Goal: Task Accomplishment & Management: Manage account settings

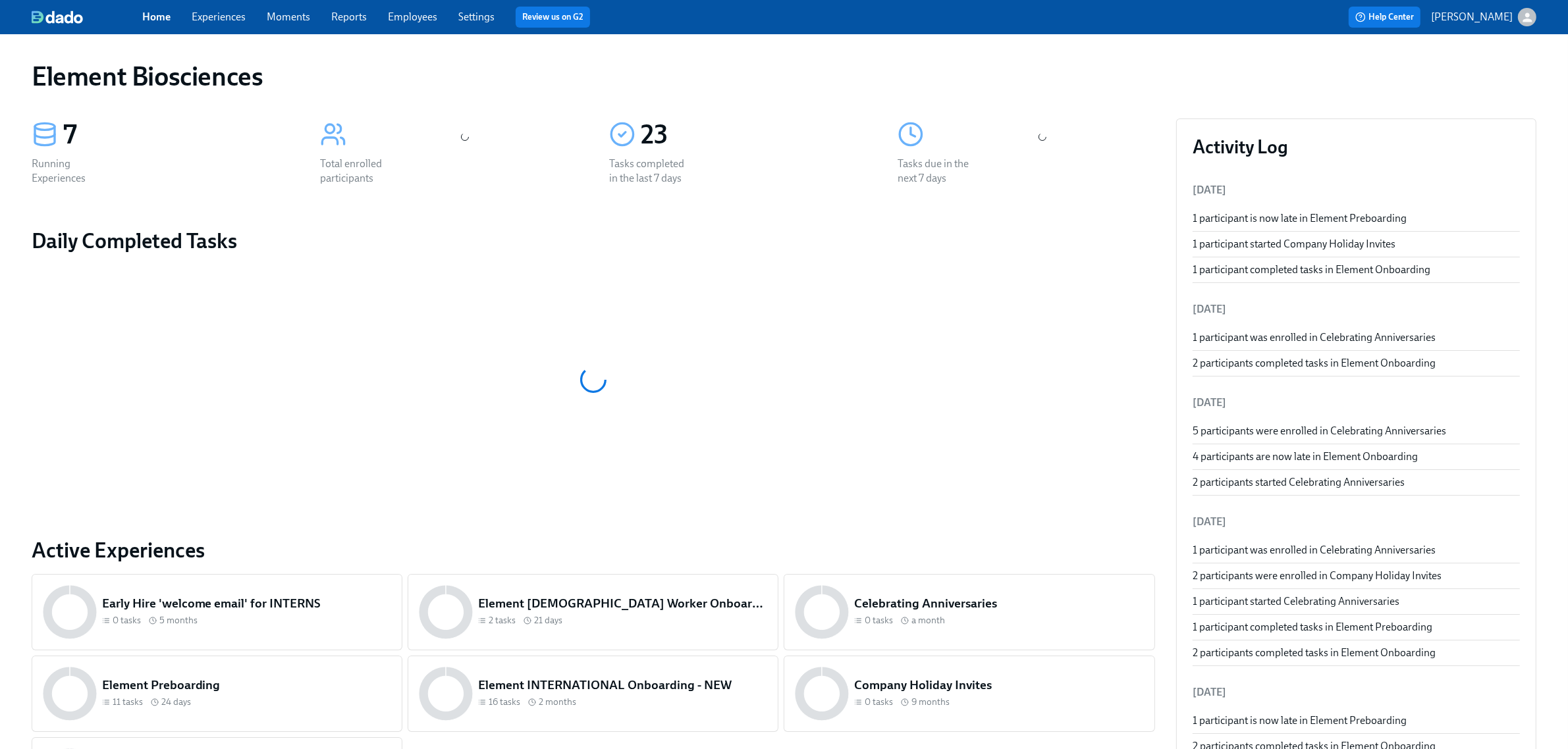
click at [241, 14] on link "Experiences" at bounding box center [219, 16] width 54 height 12
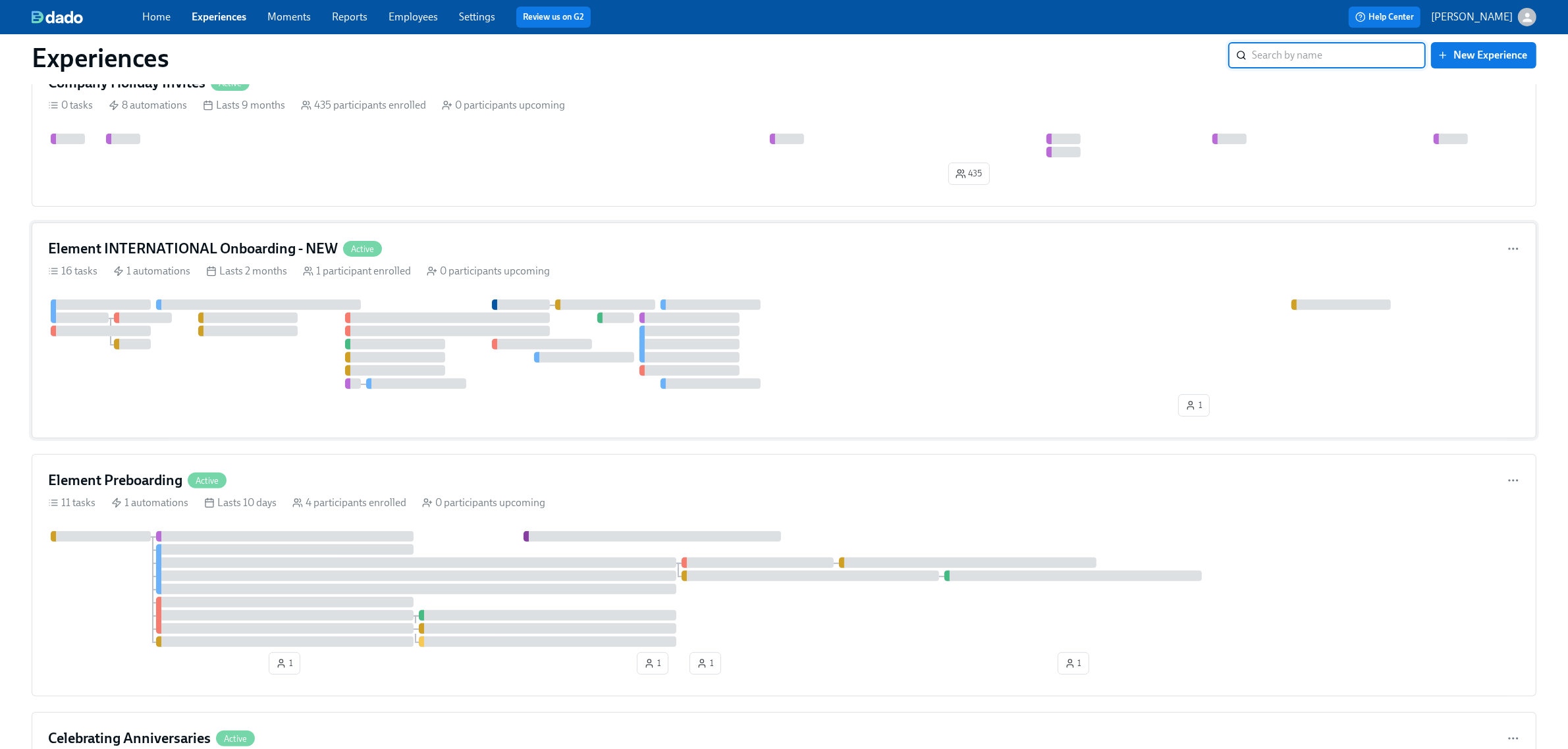
scroll to position [494, 0]
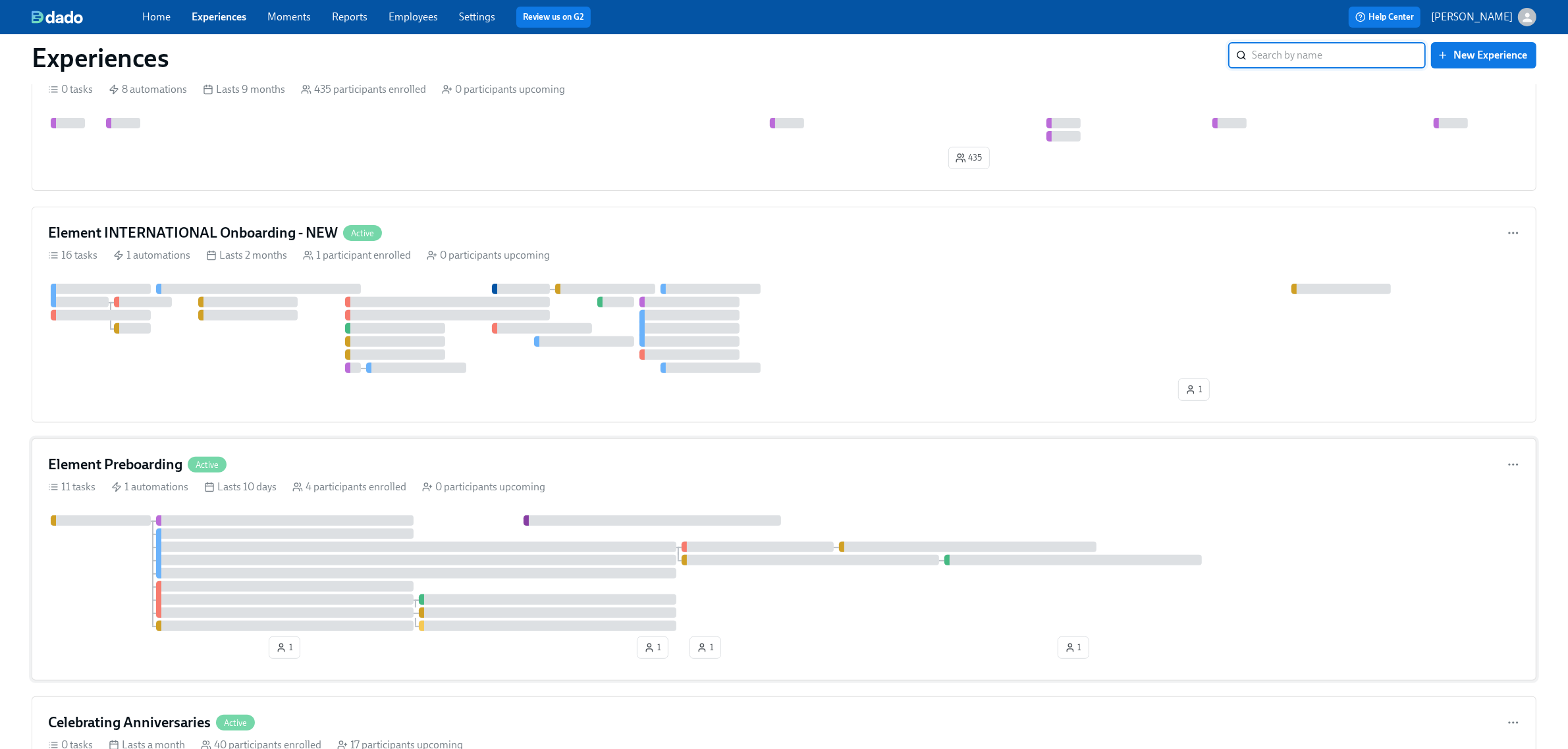
click at [511, 474] on div "Element Preboarding Active" at bounding box center [784, 465] width 1472 height 20
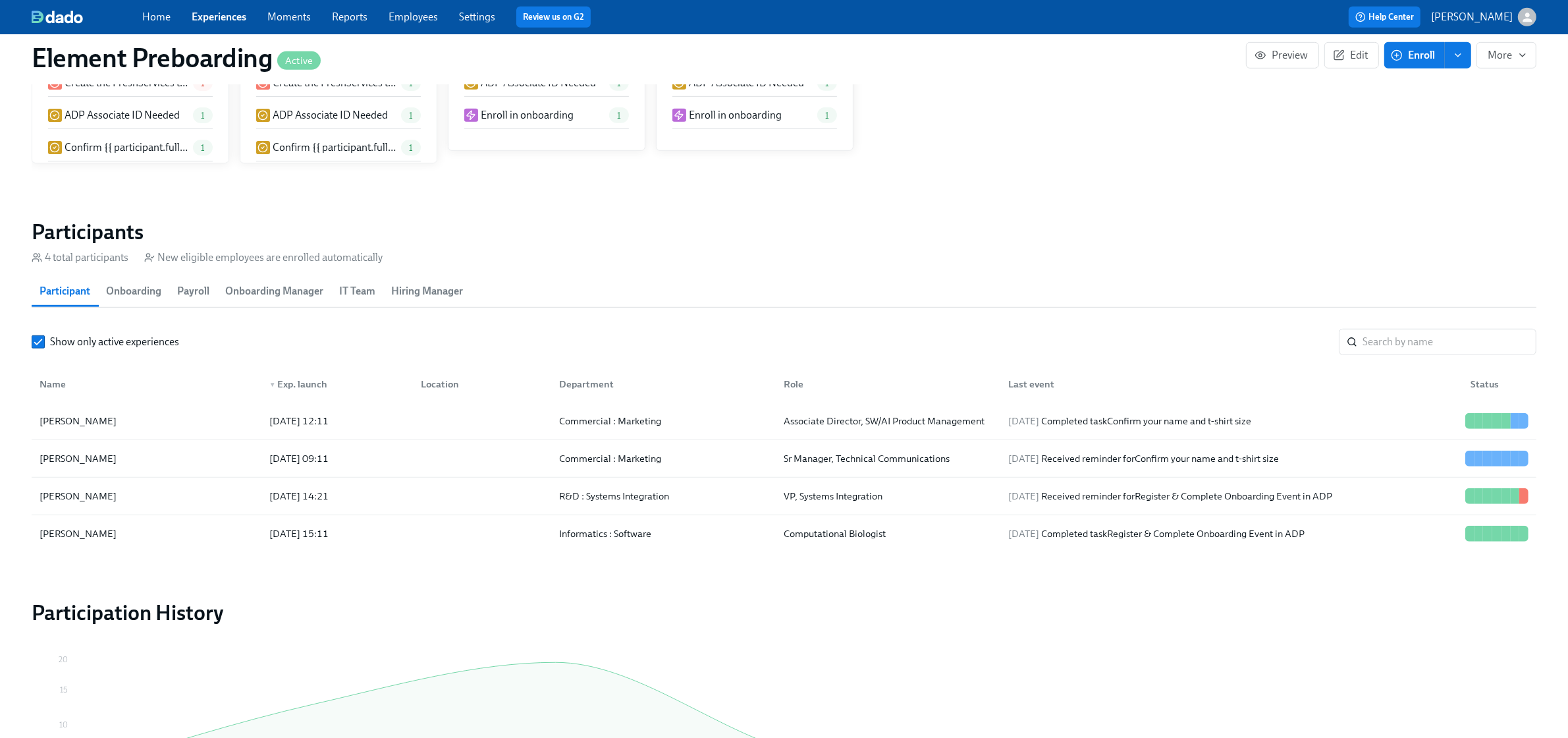
scroll to position [1153, 0]
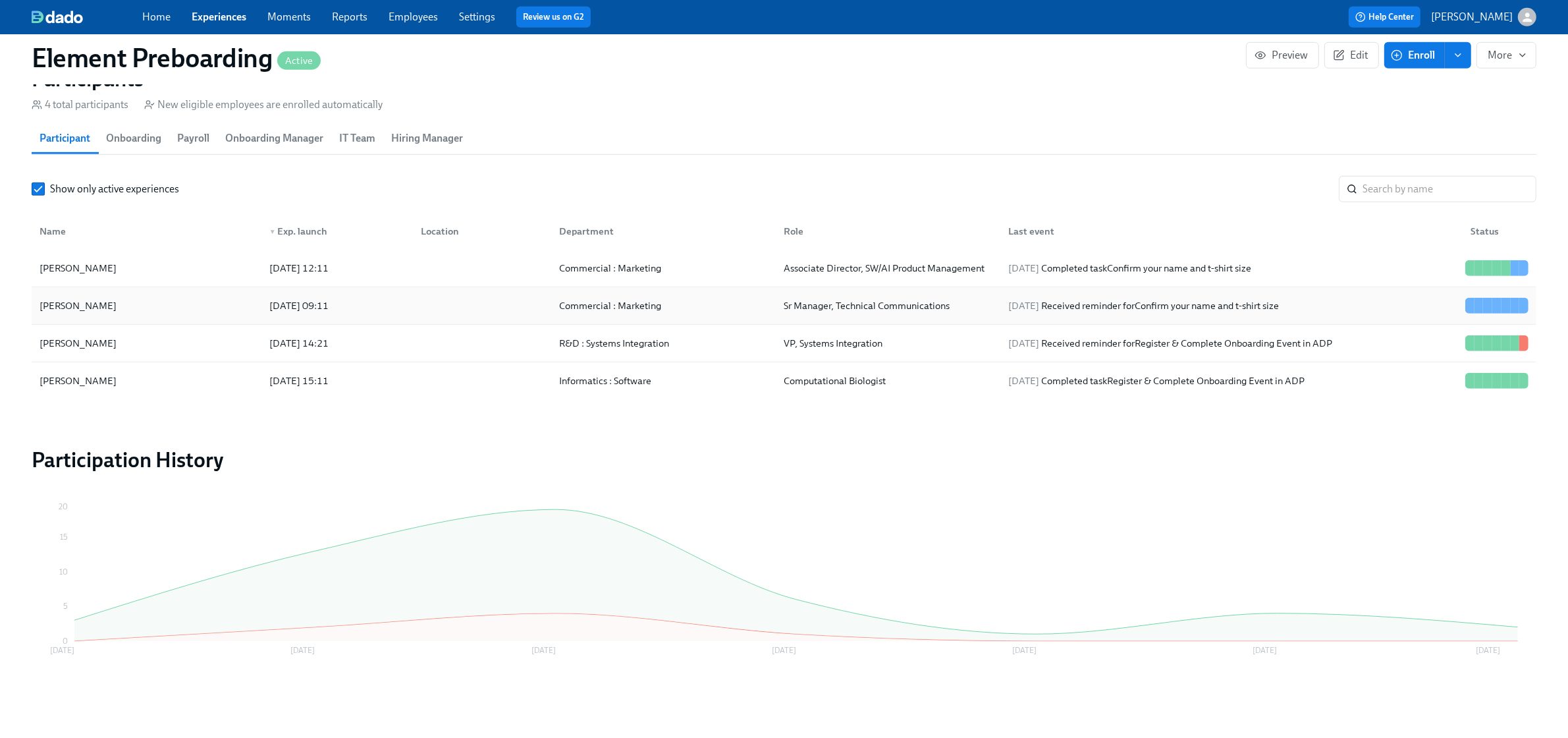
click at [170, 300] on div "[PERSON_NAME]" at bounding box center [147, 306] width 225 height 26
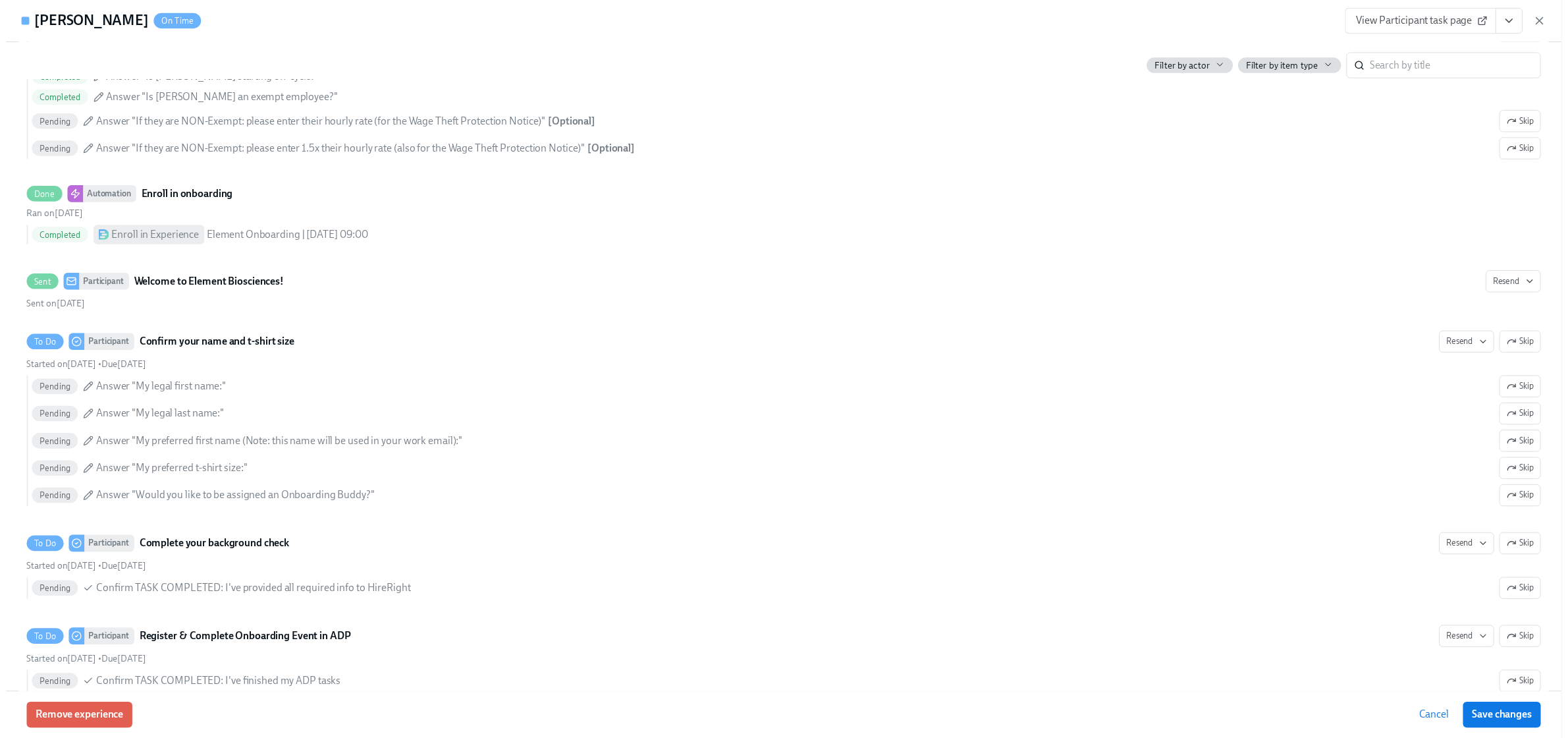
scroll to position [576, 0]
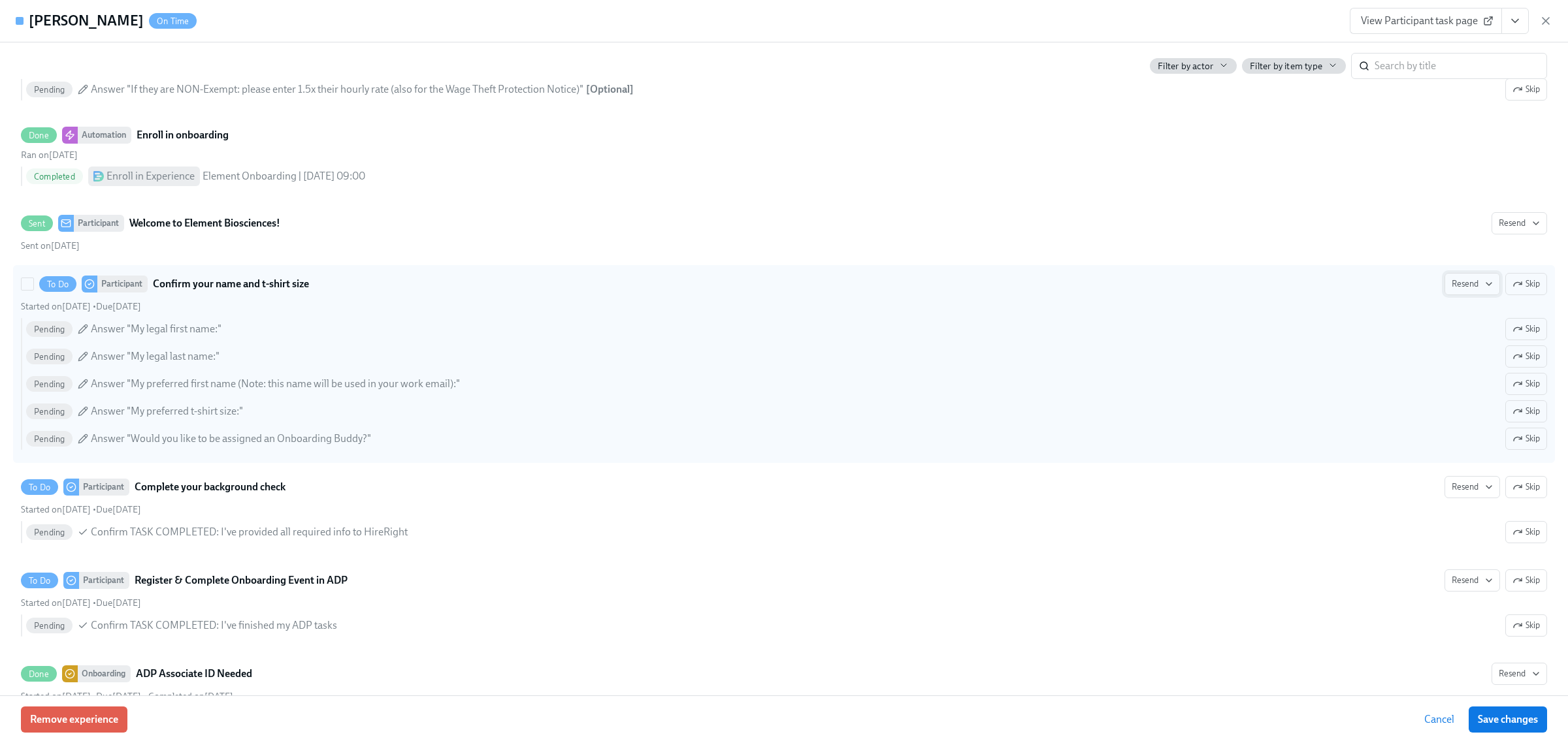
click at [1461, 286] on span "Resend" at bounding box center [1472, 284] width 41 height 13
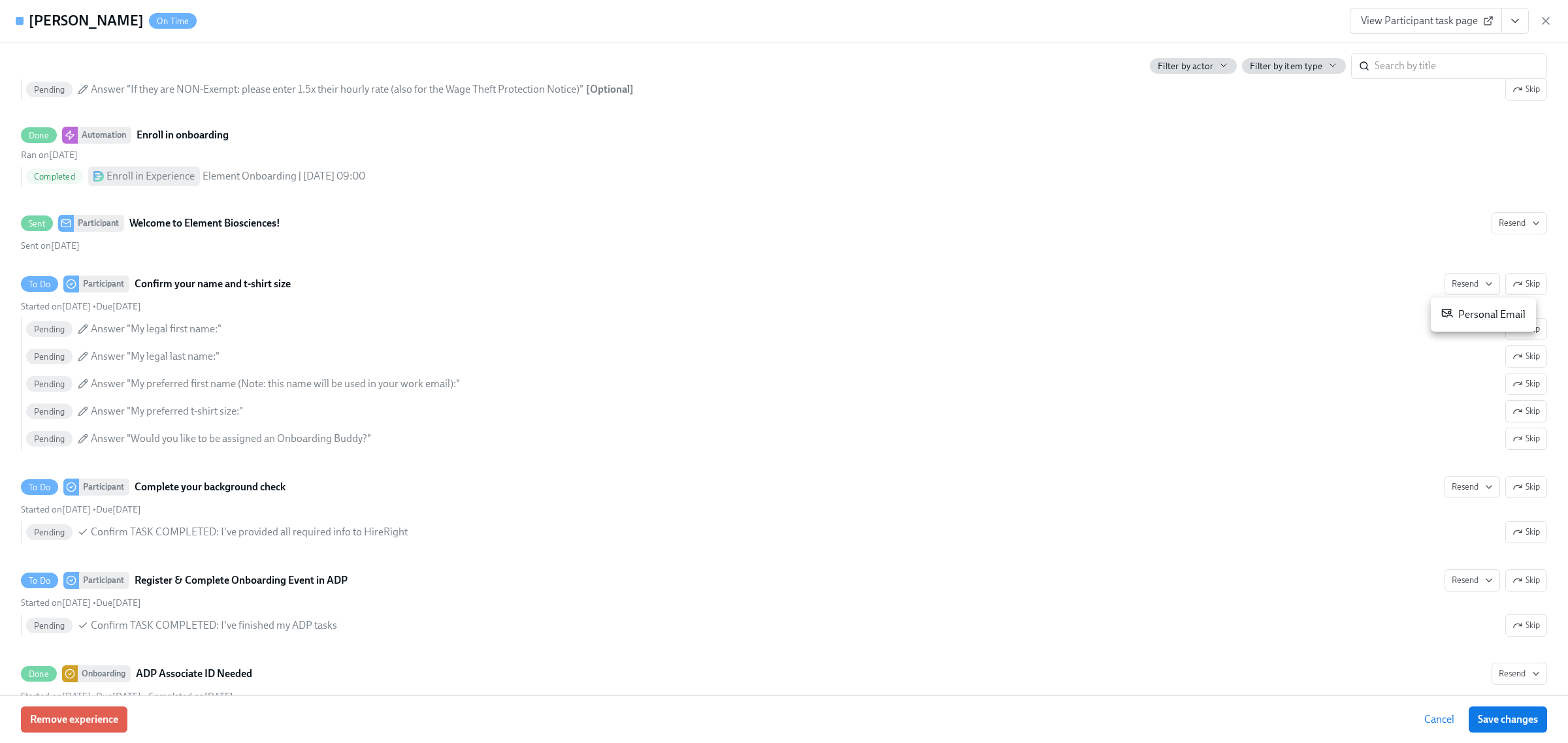
click at [1443, 315] on icon at bounding box center [1447, 313] width 11 height 11
click at [1514, 720] on span "Save changes" at bounding box center [1508, 719] width 60 height 13
click at [1547, 24] on icon "button" at bounding box center [1546, 21] width 13 height 13
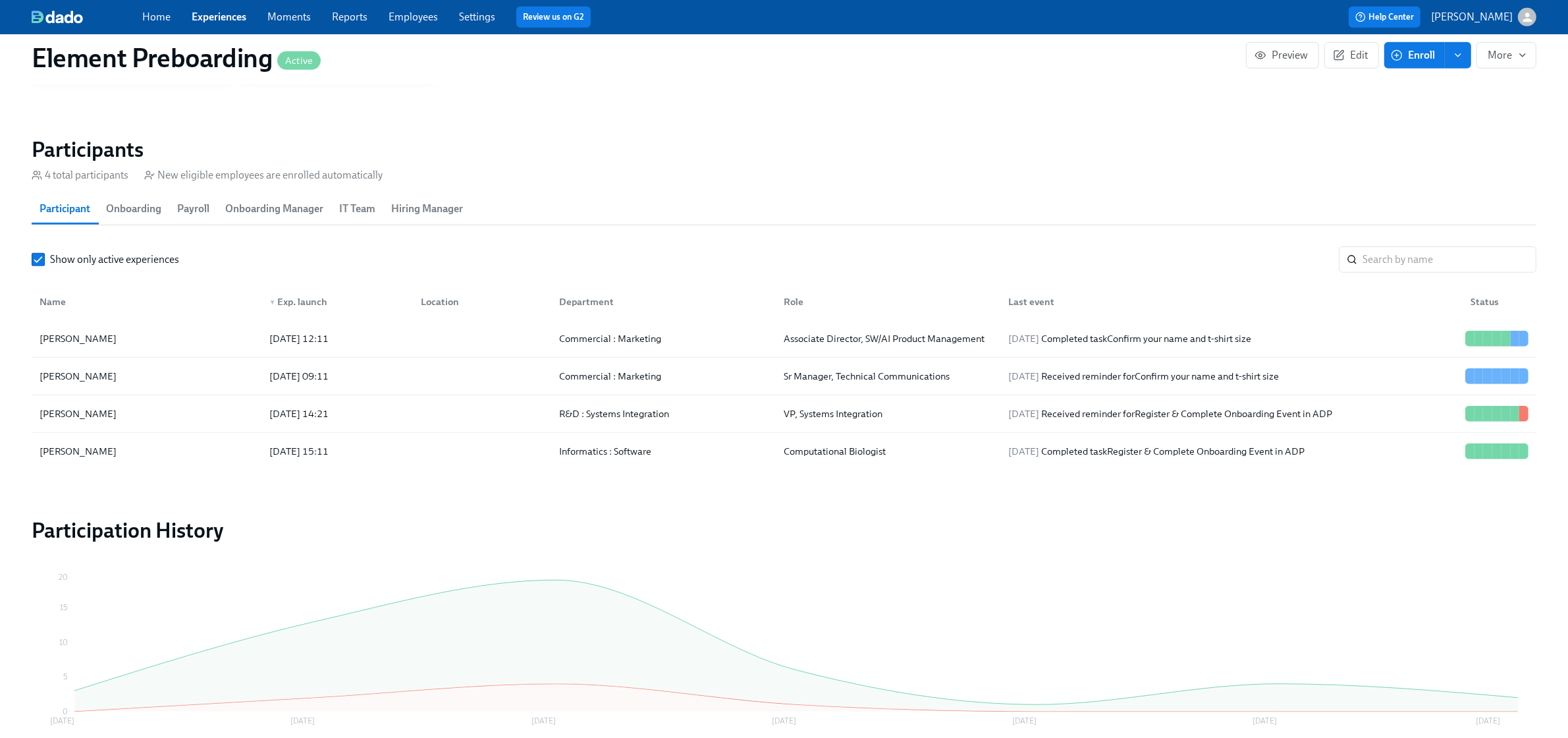
scroll to position [1141, 0]
